Goal: Navigation & Orientation: Find specific page/section

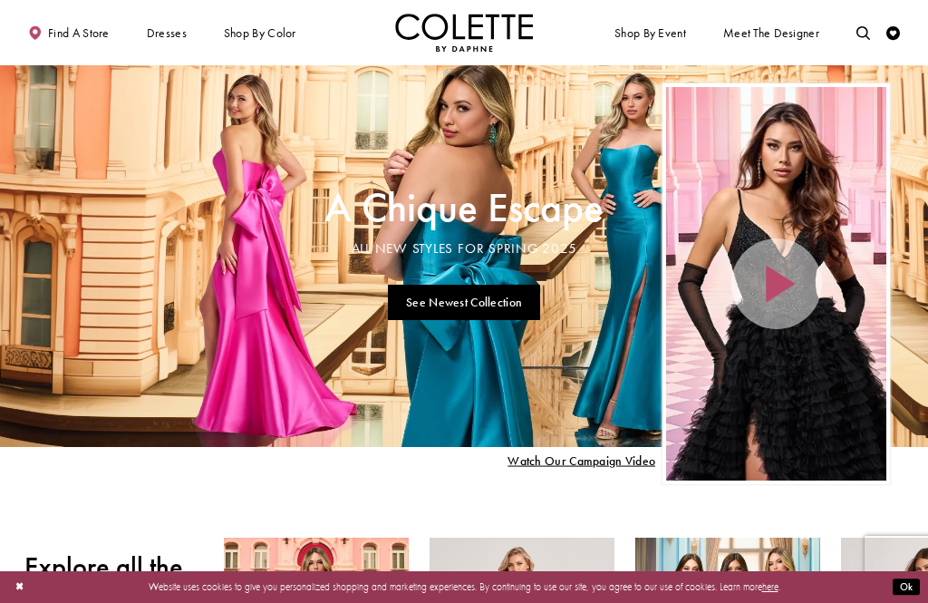
click at [0, 0] on span "OPEN BACK PROM DRESSES" at bounding box center [0, 0] width 0 height 0
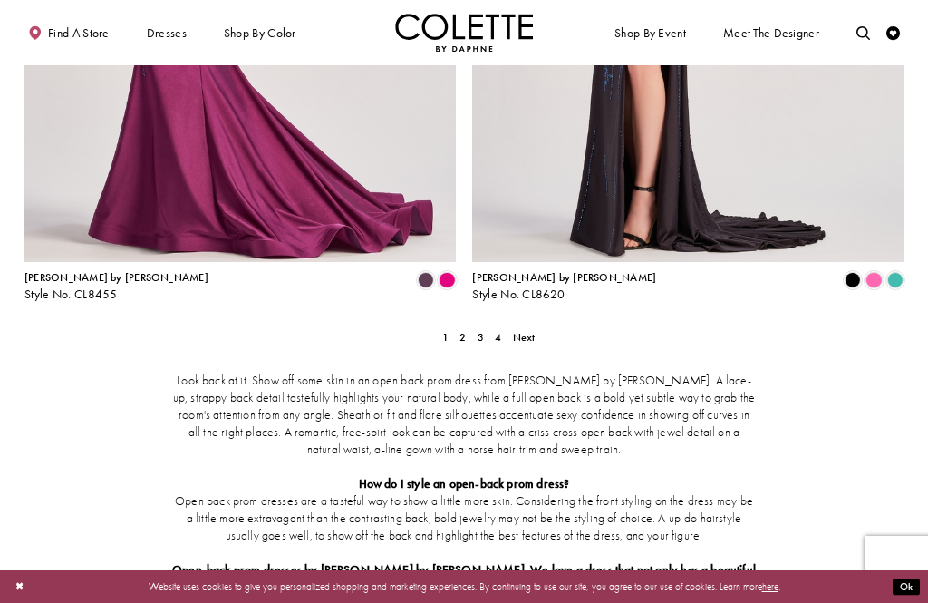
scroll to position [2587, 0]
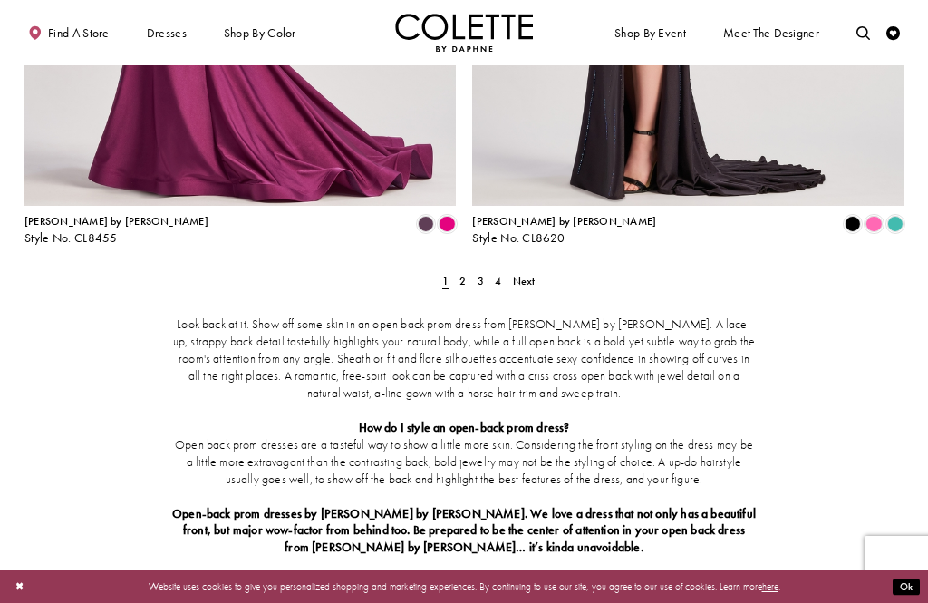
click at [467, 271] on link "2" at bounding box center [463, 281] width 15 height 20
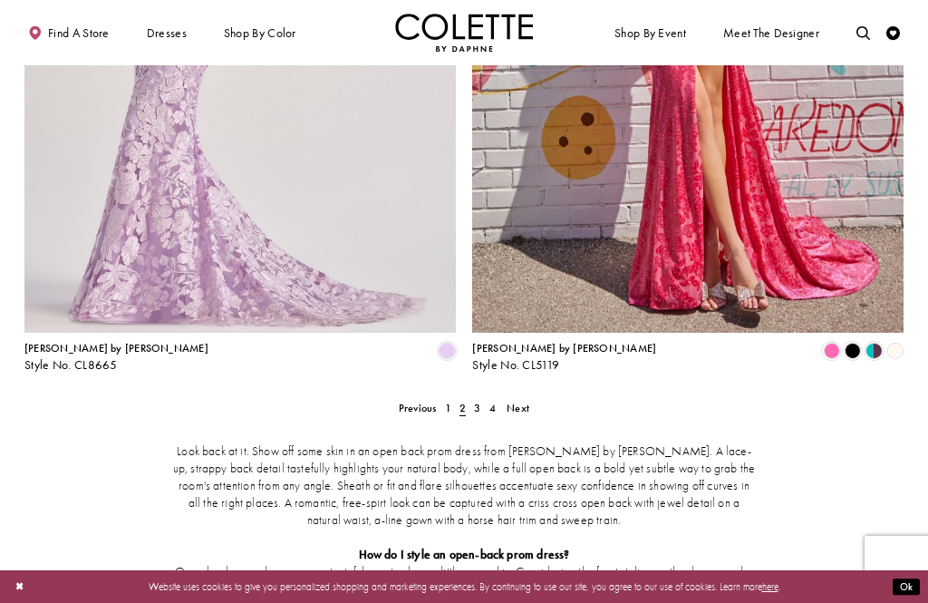
scroll to position [2459, 0]
click at [470, 398] on link "3" at bounding box center [477, 408] width 15 height 20
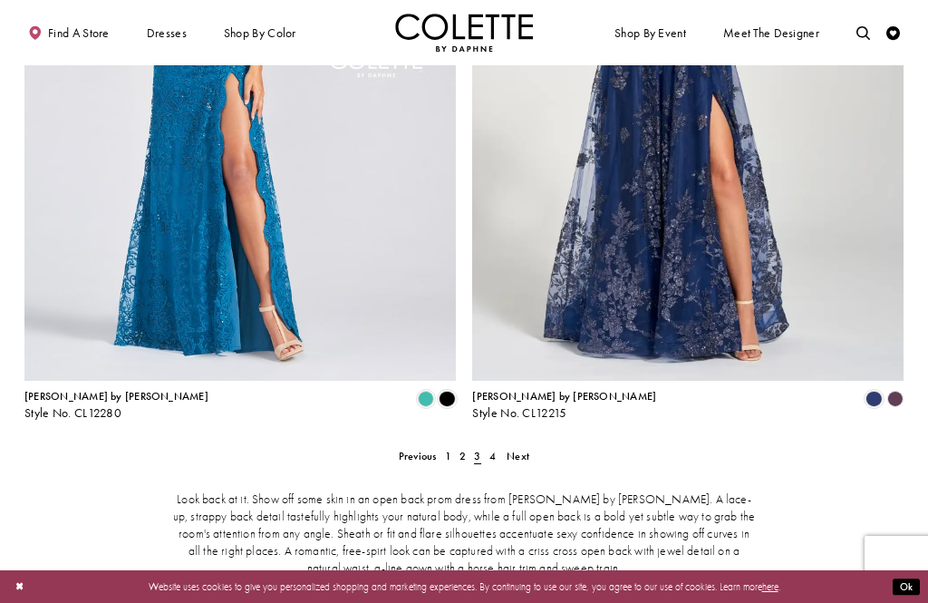
scroll to position [2422, 0]
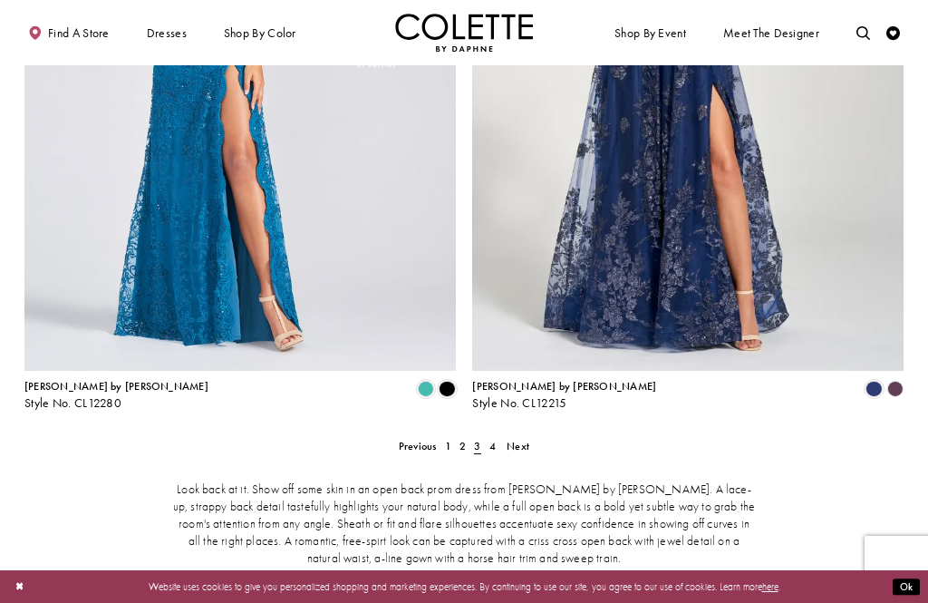
click at [490, 439] on span "4" at bounding box center [492, 446] width 6 height 15
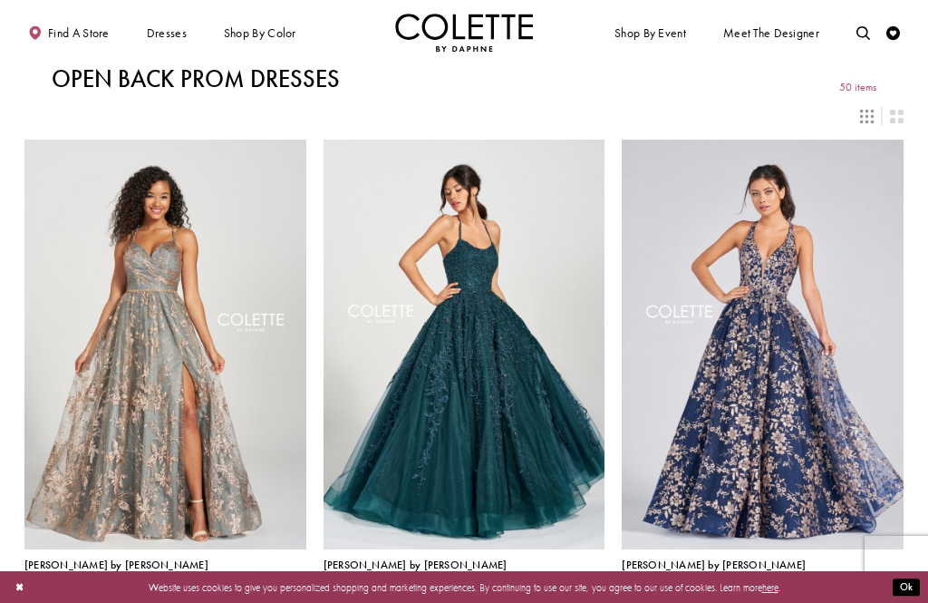
click at [0, 0] on span "CORSET BACK PROM DRESSES" at bounding box center [0, 0] width 0 height 0
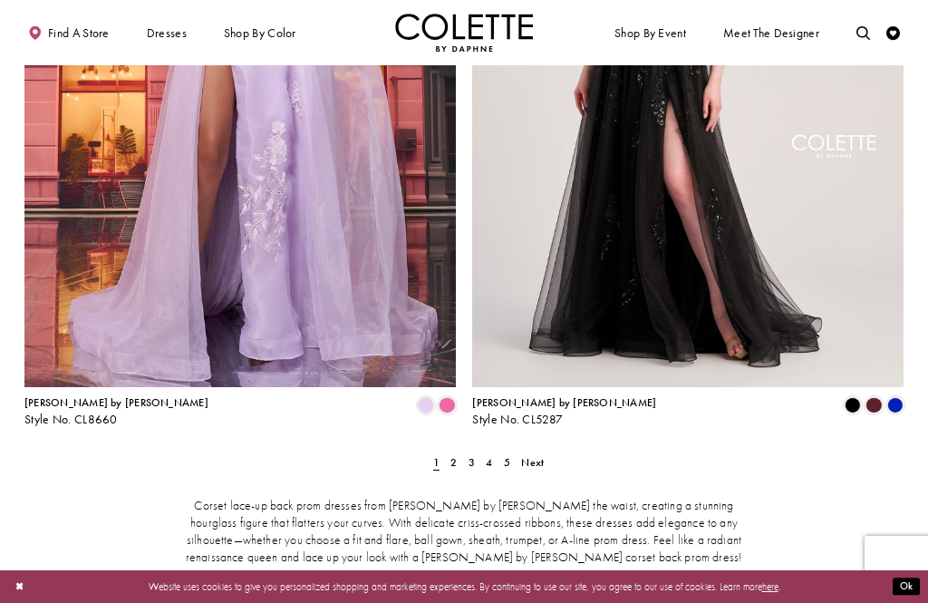
scroll to position [2423, 0]
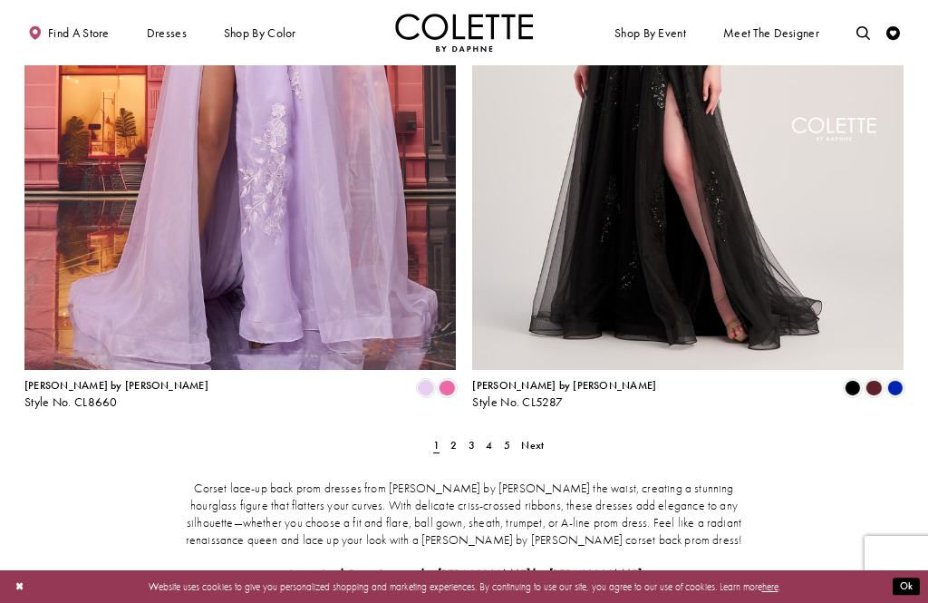
click at [453, 438] on span "2" at bounding box center [453, 445] width 6 height 15
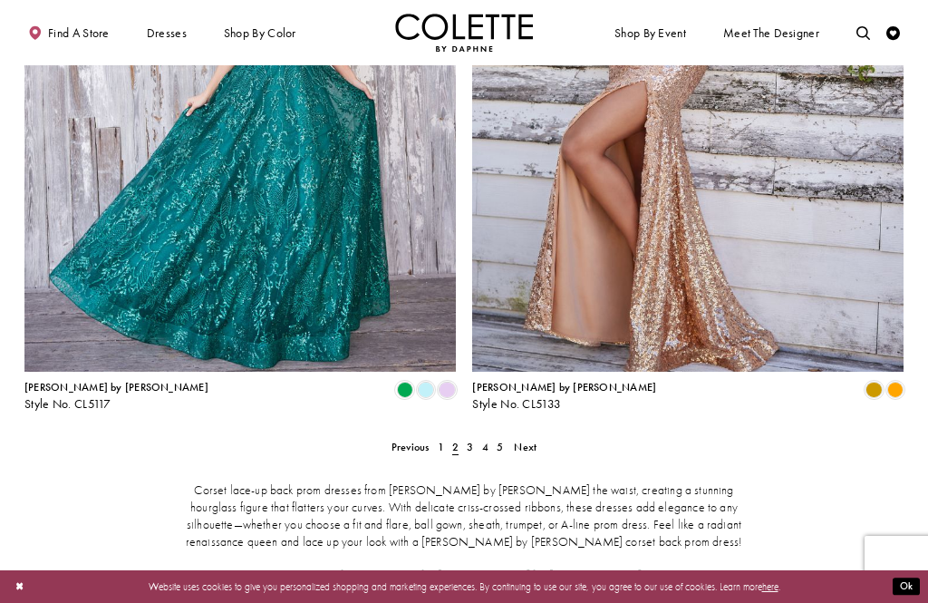
scroll to position [2441, 0]
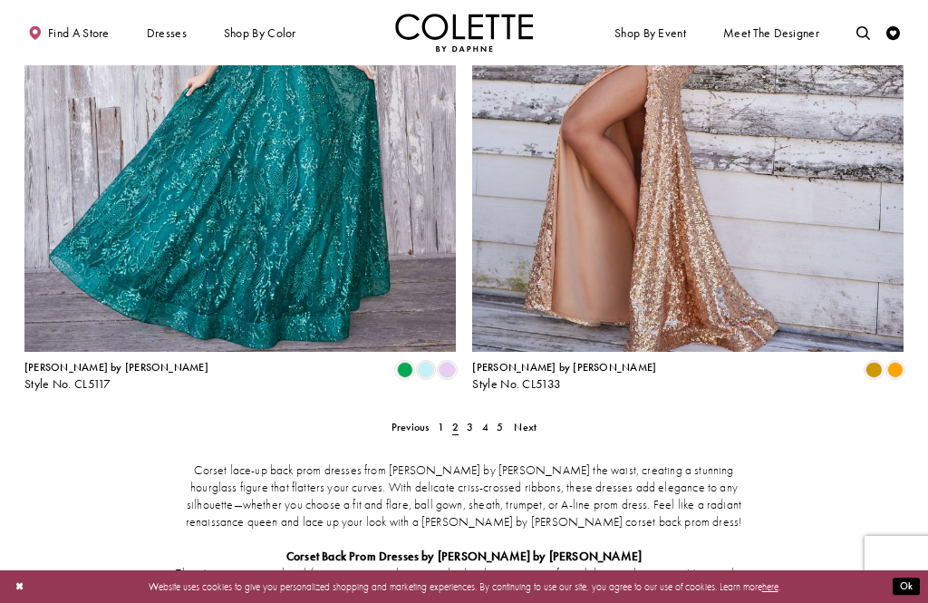
click at [471, 420] on span "3" at bounding box center [470, 427] width 6 height 15
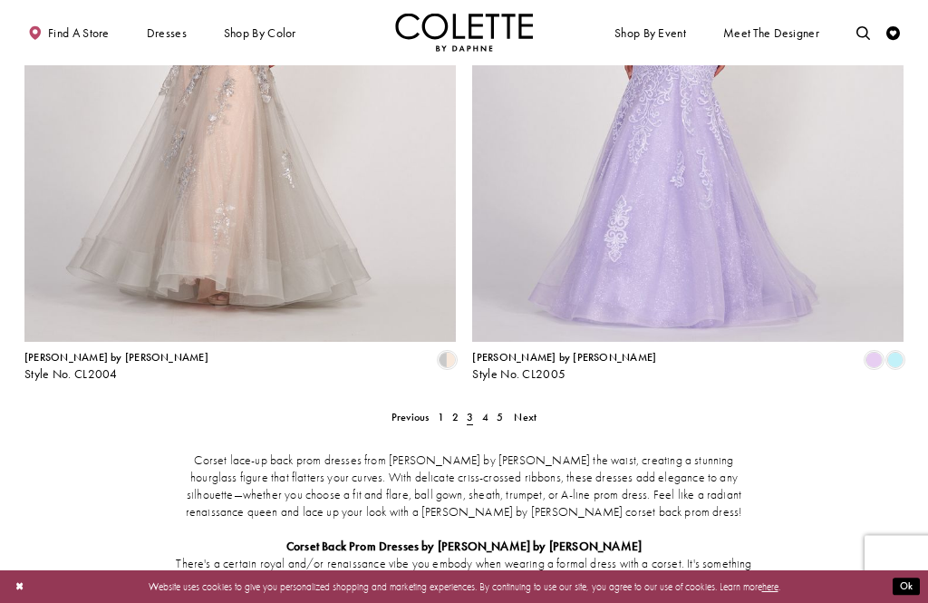
scroll to position [2473, 0]
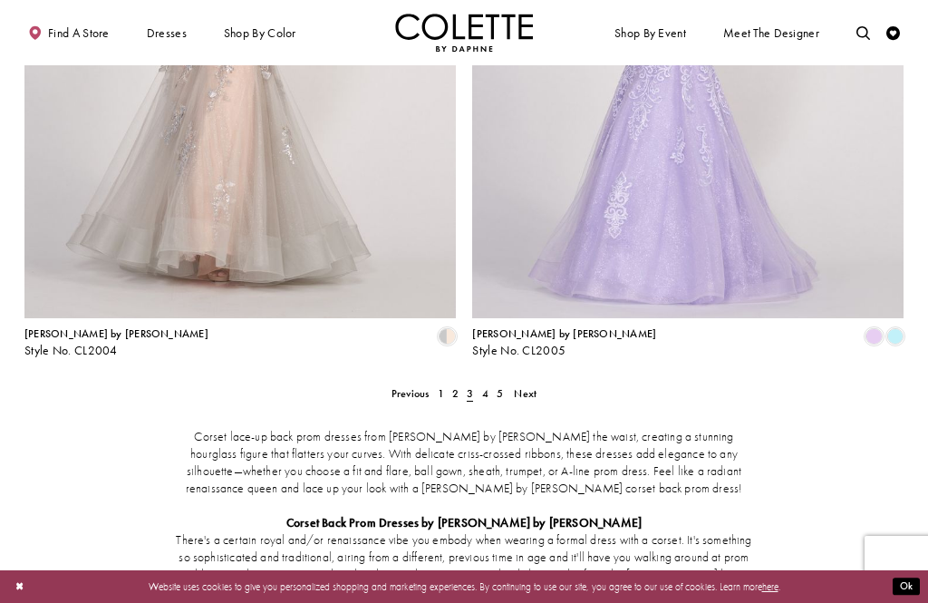
click at [479, 383] on link "4" at bounding box center [485, 393] width 15 height 20
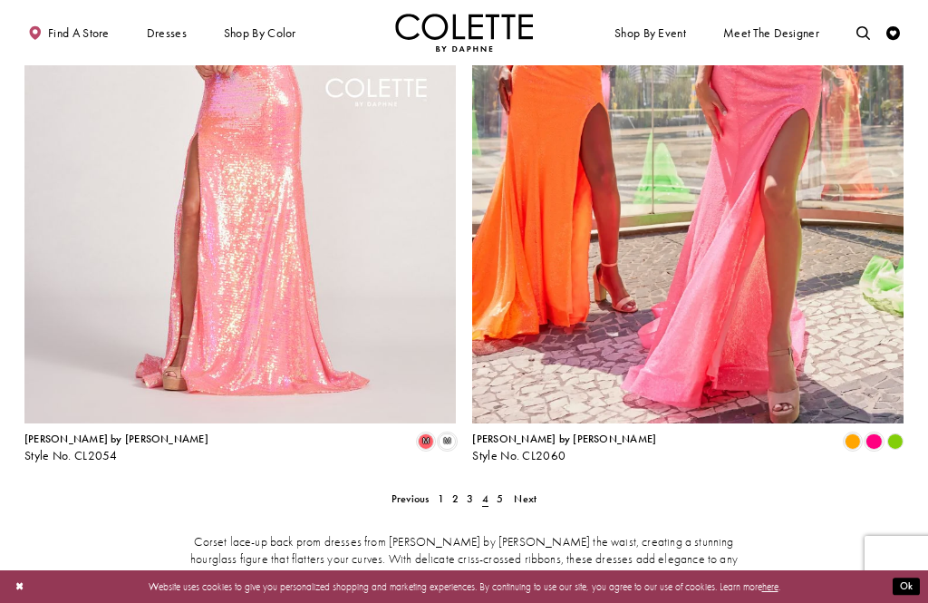
scroll to position [2387, 0]
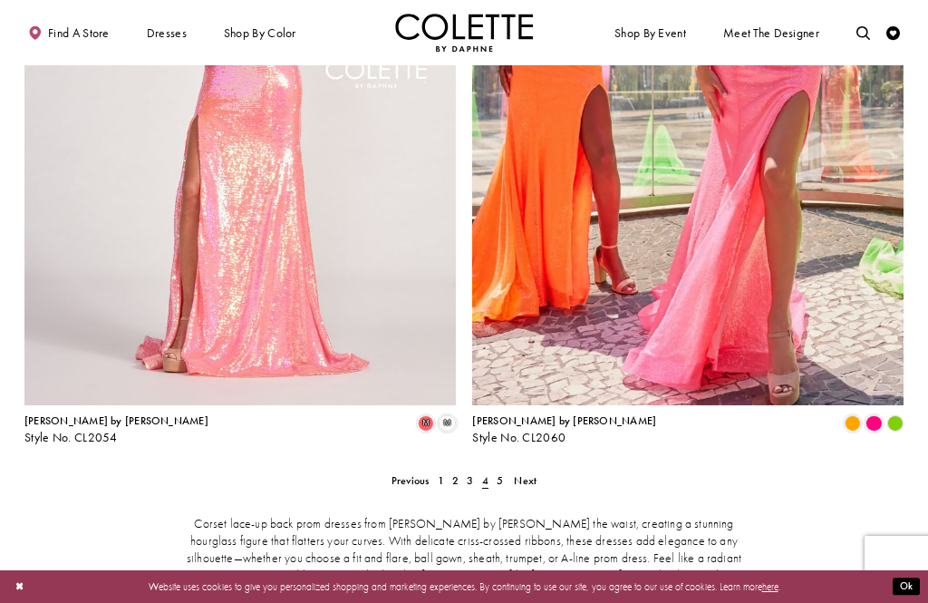
click at [497, 473] on span "5" at bounding box center [500, 480] width 6 height 15
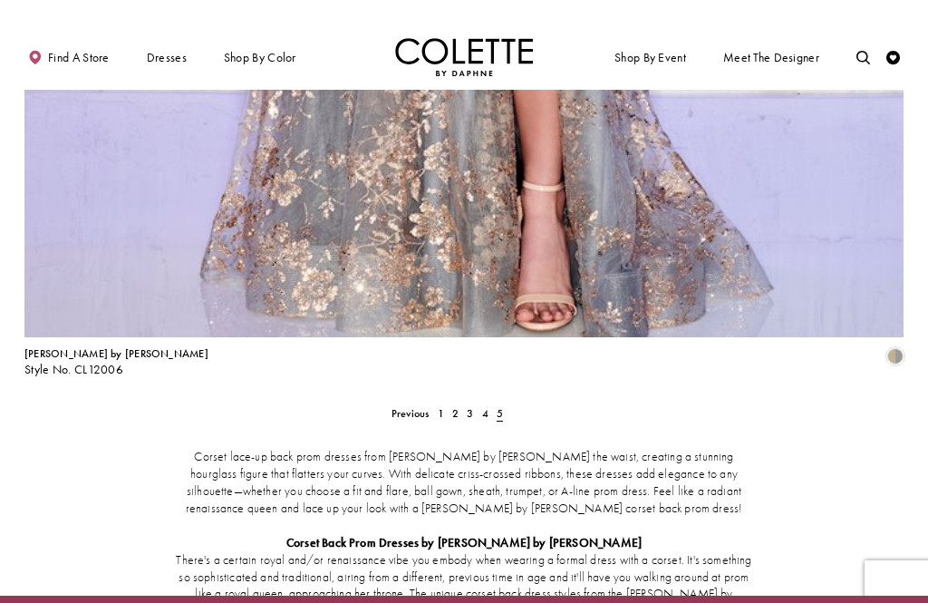
scroll to position [2062, 0]
